Goal: Information Seeking & Learning: Learn about a topic

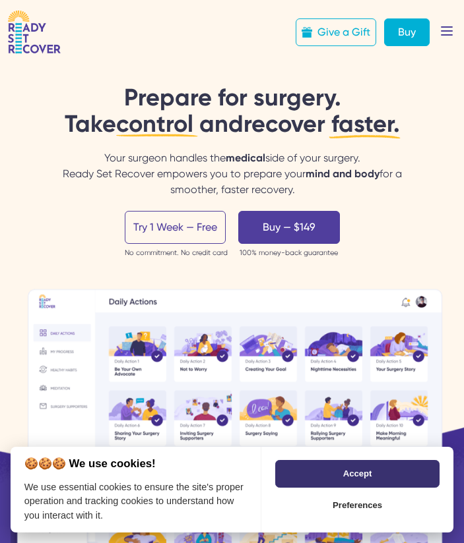
click at [332, 483] on button "Accept" at bounding box center [357, 474] width 164 height 28
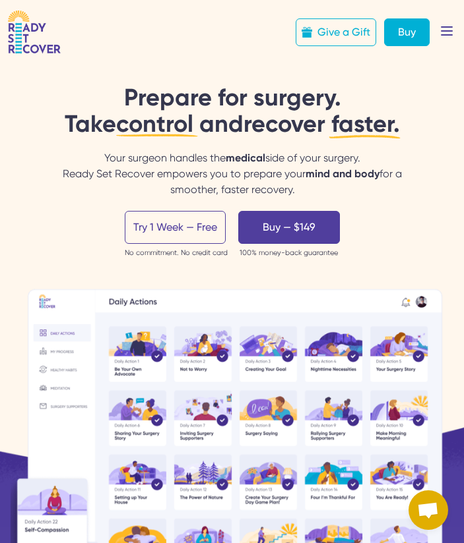
drag, startPoint x: 293, startPoint y: 192, endPoint x: 98, endPoint y: 145, distance: 200.1
click at [98, 145] on div "Prepare for surgery. Take control and recover faster. Urychlete si následné zot…" at bounding box center [232, 358] width 442 height 548
copy div "Your surgeon handles the medical side of your surgery. Ready Set Recover empowe…"
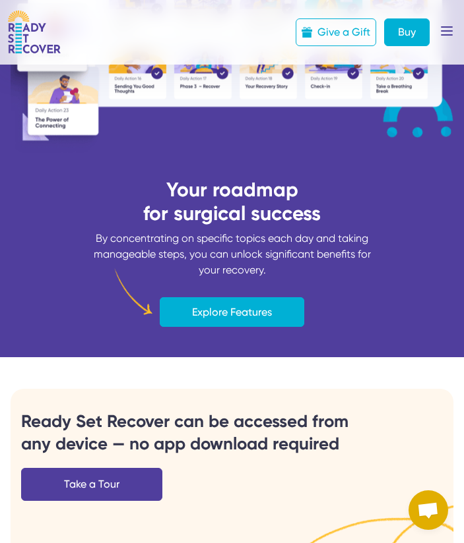
scroll to position [477, 0]
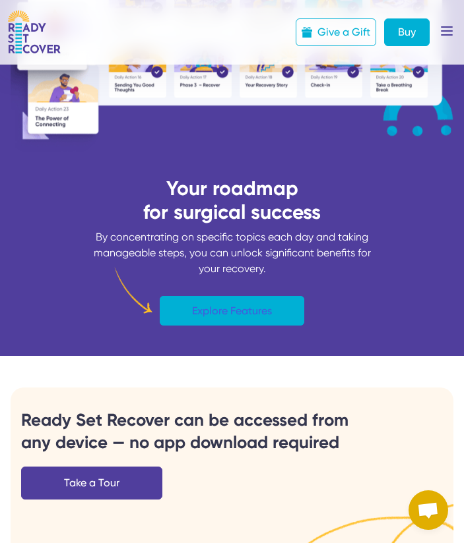
click at [234, 308] on link "Explore Features" at bounding box center [232, 311] width 144 height 30
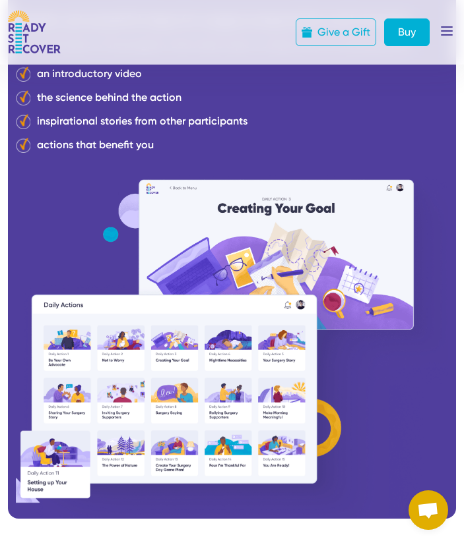
scroll to position [594, 0]
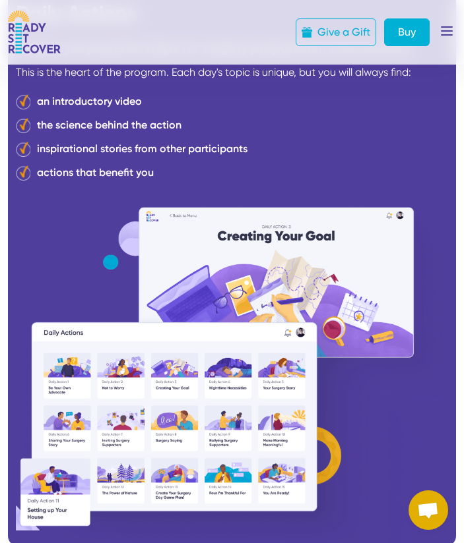
click at [449, 35] on icon at bounding box center [446, 30] width 29 height 29
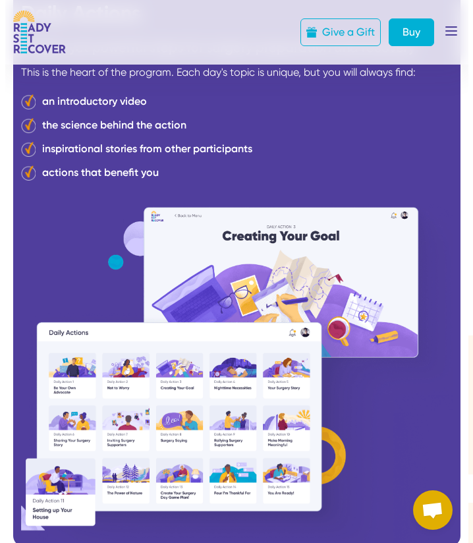
scroll to position [0, 0]
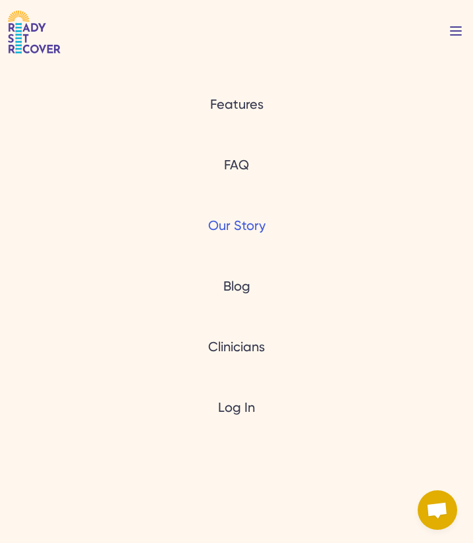
click at [248, 227] on link "Our Story" at bounding box center [236, 225] width 57 height 18
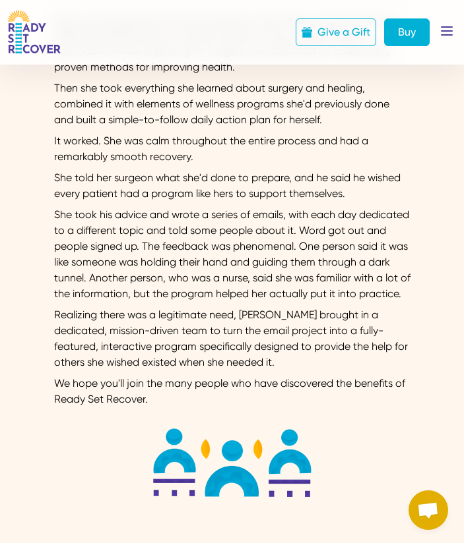
scroll to position [387, 0]
